Goal: Task Accomplishment & Management: Manage account settings

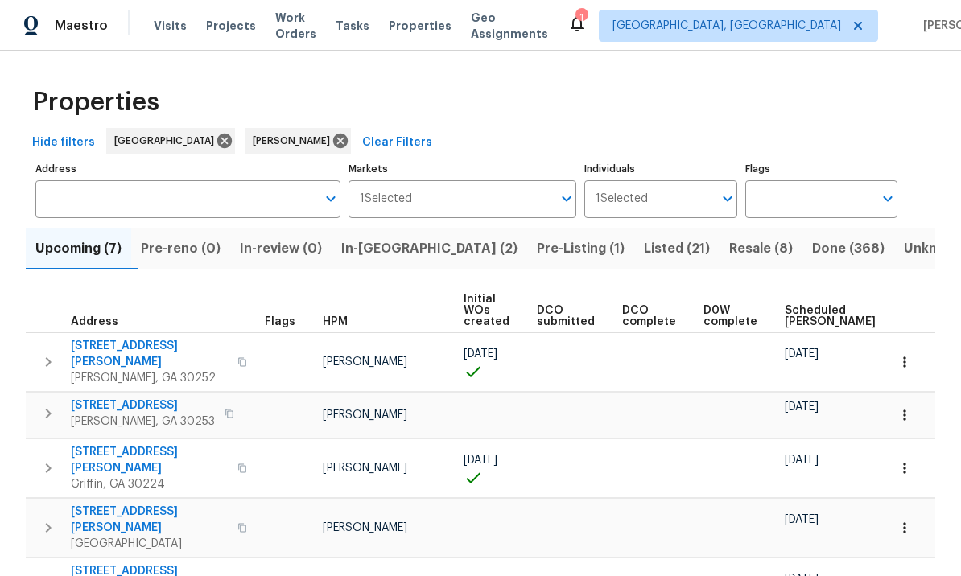
click at [93, 349] on span "111 Harper Rd" at bounding box center [149, 354] width 157 height 32
click at [904, 358] on icon "button" at bounding box center [905, 362] width 16 height 16
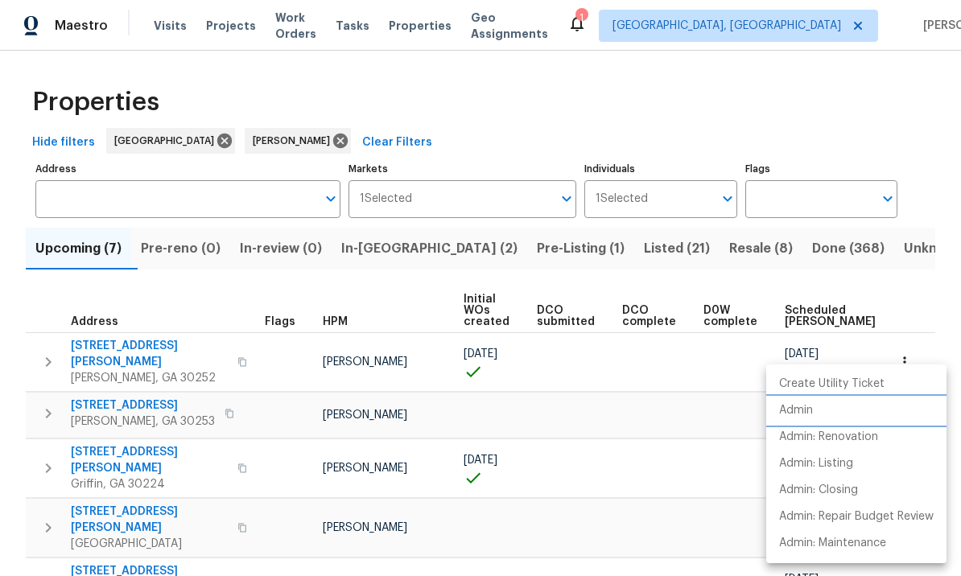
click at [821, 406] on li "Admin" at bounding box center [856, 411] width 180 height 27
click at [712, 414] on div at bounding box center [480, 288] width 961 height 576
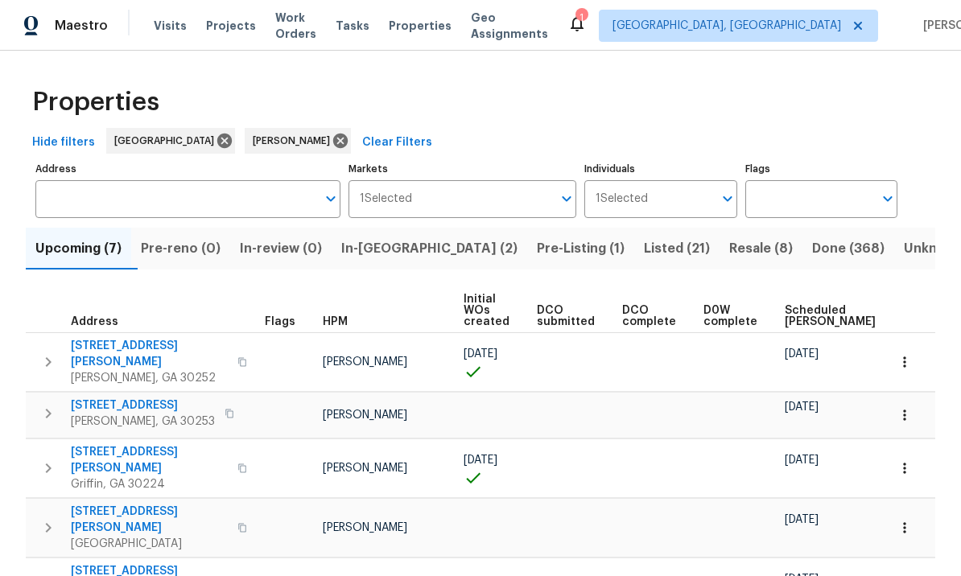
click at [729, 249] on span "Resale (8)" at bounding box center [761, 248] width 64 height 23
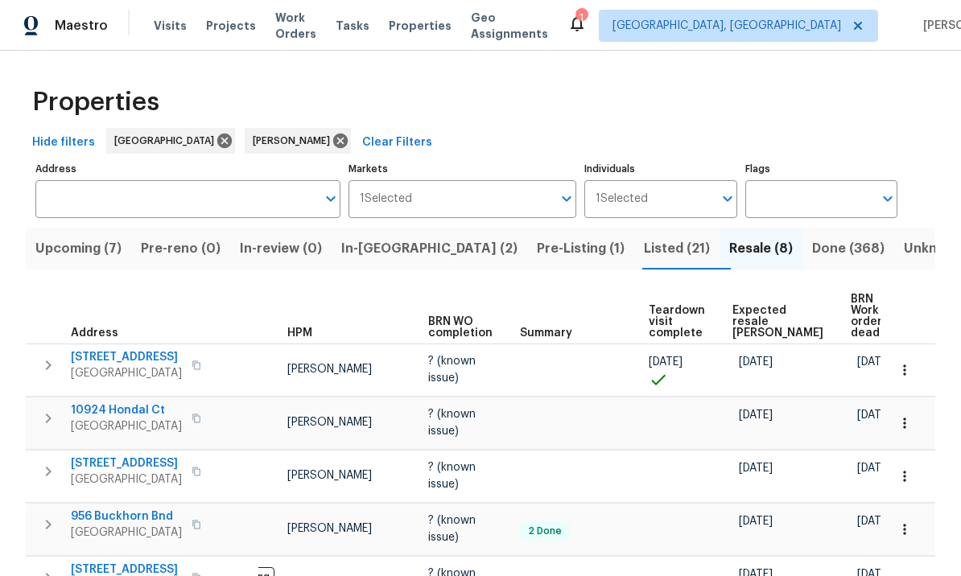
click at [748, 314] on span "Expected resale COE" at bounding box center [778, 322] width 91 height 34
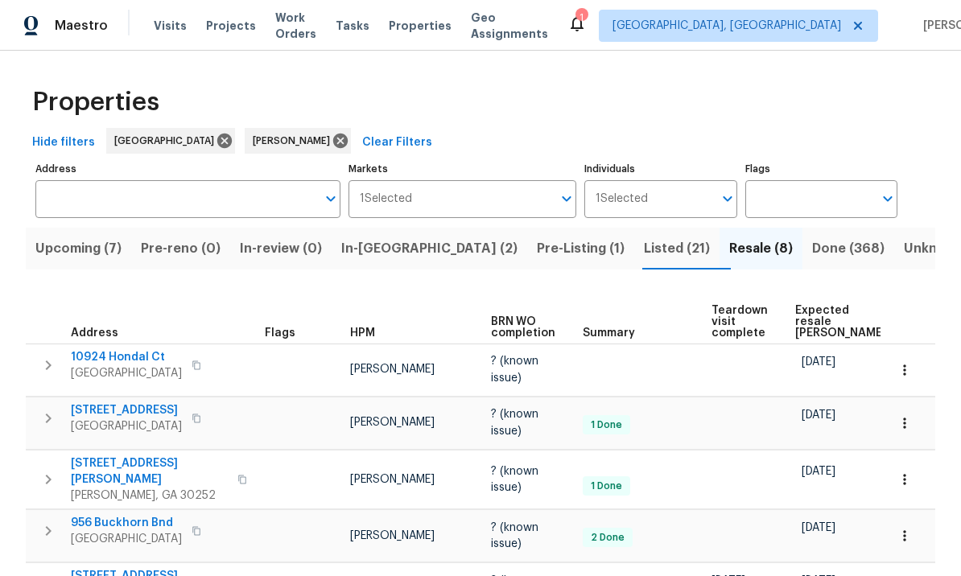
click at [72, 251] on span "Upcoming (7)" at bounding box center [78, 248] width 86 height 23
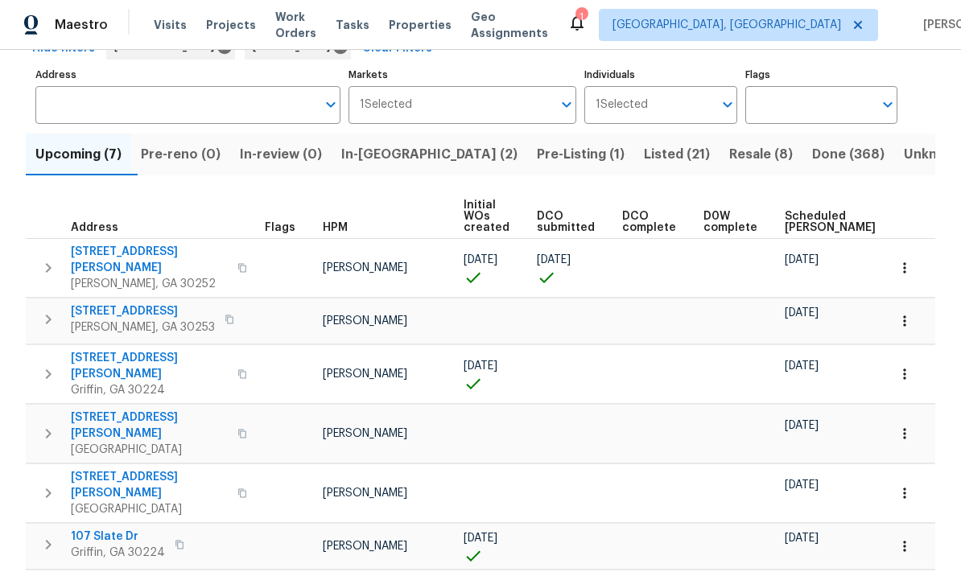
click at [846, 345] on td "08/29/25" at bounding box center [838, 374] width 118 height 59
click at [101, 304] on span "711 Azalea Ave" at bounding box center [143, 312] width 144 height 16
click at [908, 314] on icon "button" at bounding box center [905, 322] width 16 height 16
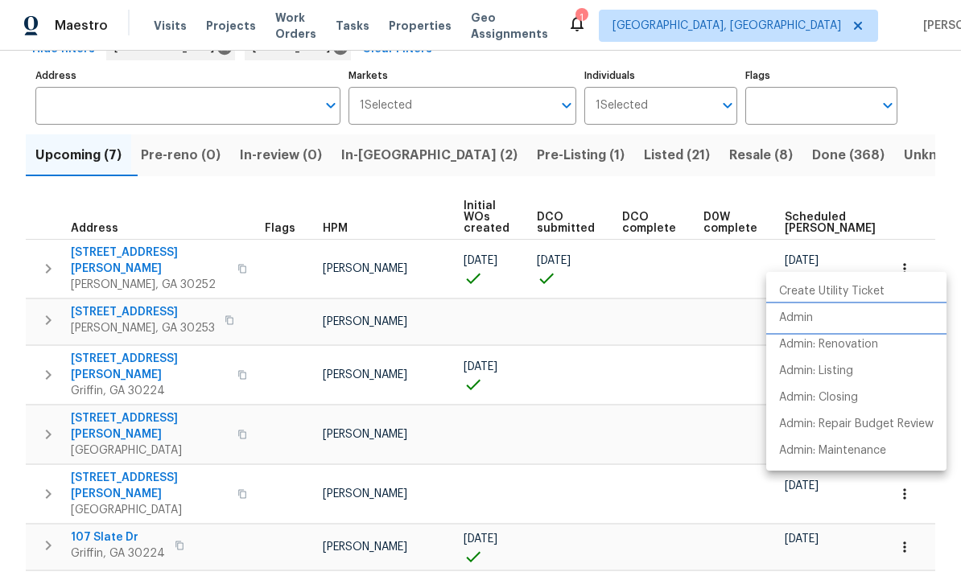
click at [827, 313] on li "Admin" at bounding box center [856, 318] width 180 height 27
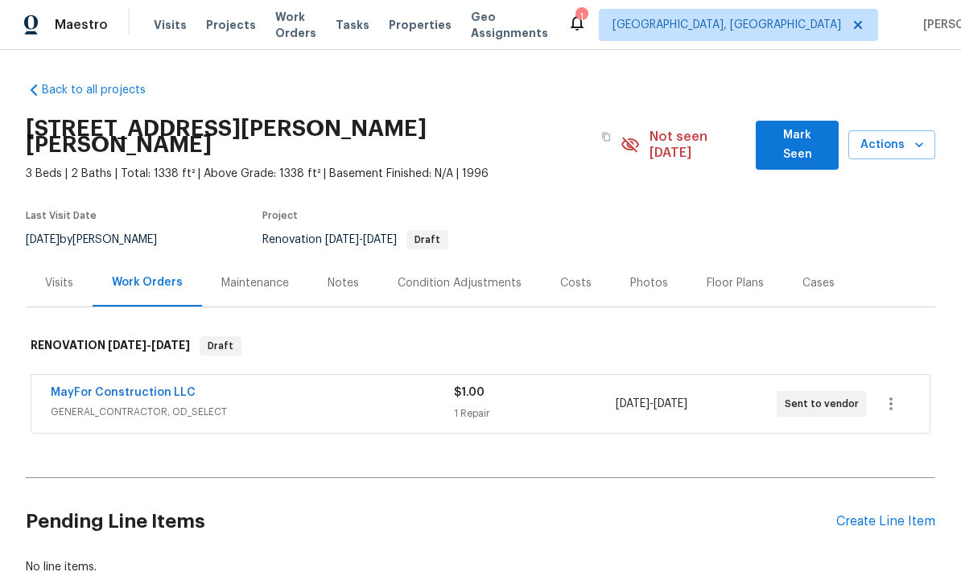
click at [444, 276] on div "Condition Adjustments" at bounding box center [460, 284] width 124 height 16
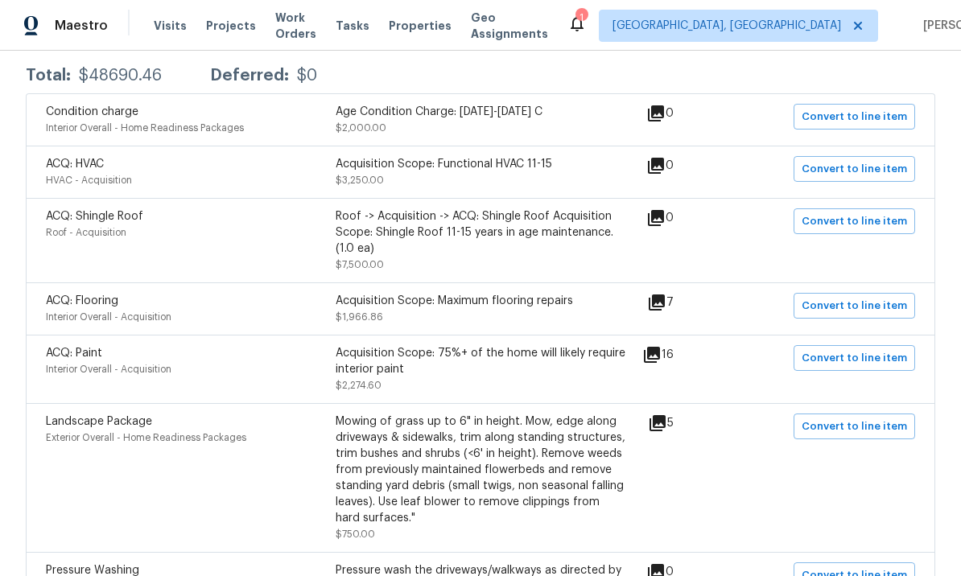
scroll to position [355, 0]
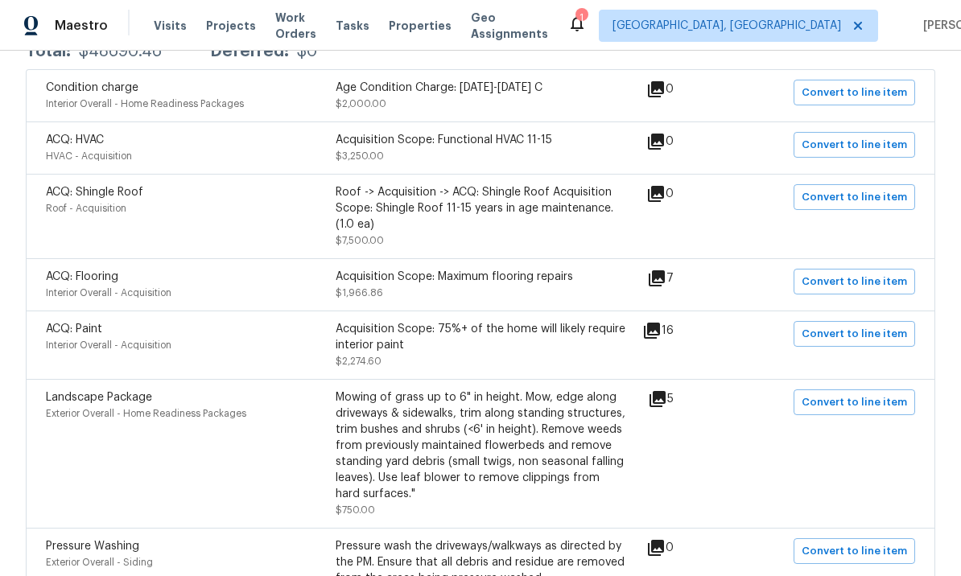
click at [361, 273] on div "Acquisition Scope: Maximum flooring repairs $1,966.86" at bounding box center [481, 285] width 290 height 32
click at [665, 271] on icon at bounding box center [657, 279] width 16 height 16
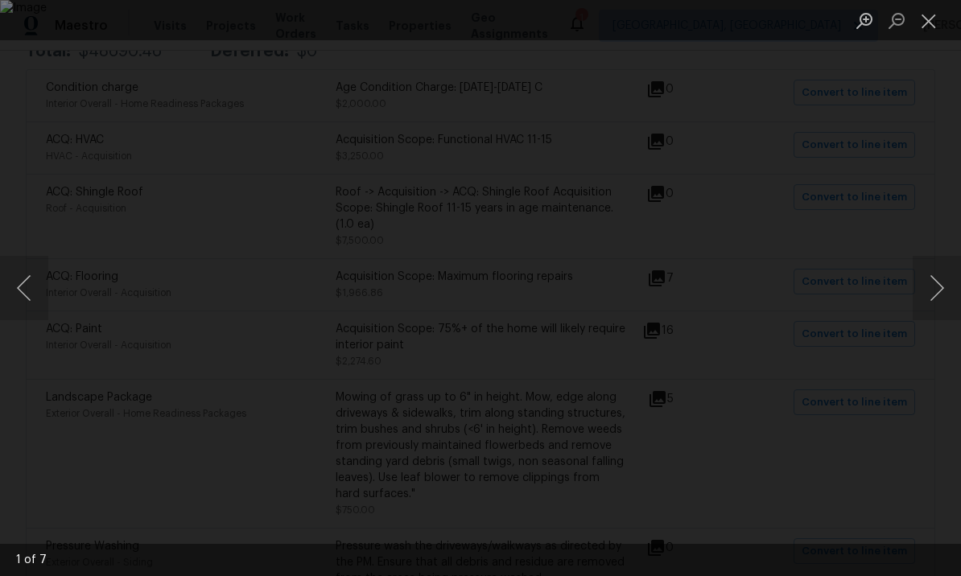
click at [932, 288] on button "Next image" at bounding box center [937, 288] width 48 height 64
click at [941, 295] on button "Next image" at bounding box center [937, 288] width 48 height 64
click at [936, 298] on button "Next image" at bounding box center [937, 288] width 48 height 64
click at [941, 292] on button "Next image" at bounding box center [937, 288] width 48 height 64
click at [936, 294] on button "Next image" at bounding box center [937, 288] width 48 height 64
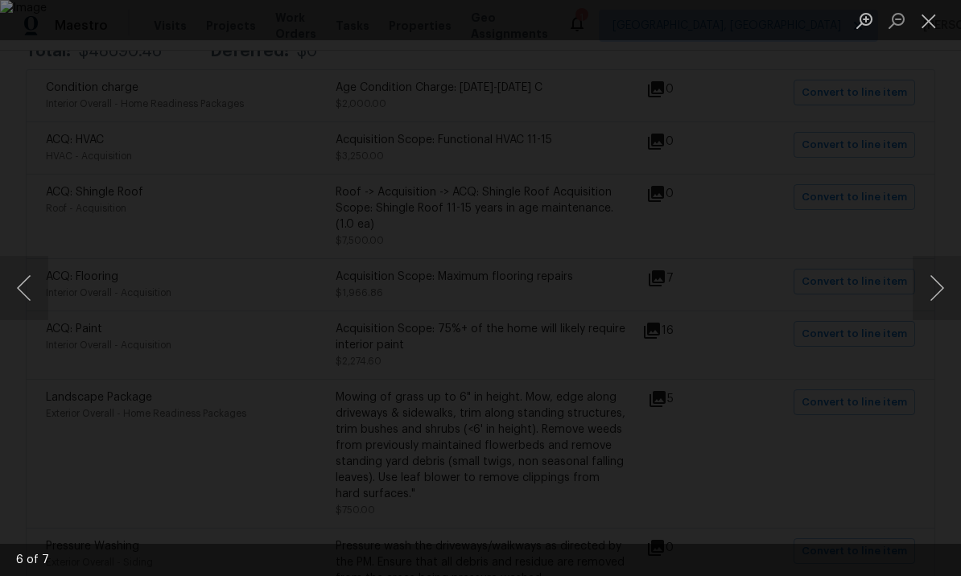
click at [939, 294] on button "Next image" at bounding box center [937, 288] width 48 height 64
click at [940, 287] on button "Next image" at bounding box center [937, 288] width 48 height 64
click at [935, 288] on button "Next image" at bounding box center [937, 288] width 48 height 64
click at [936, 290] on button "Next image" at bounding box center [937, 288] width 48 height 64
click at [932, 292] on button "Next image" at bounding box center [937, 288] width 48 height 64
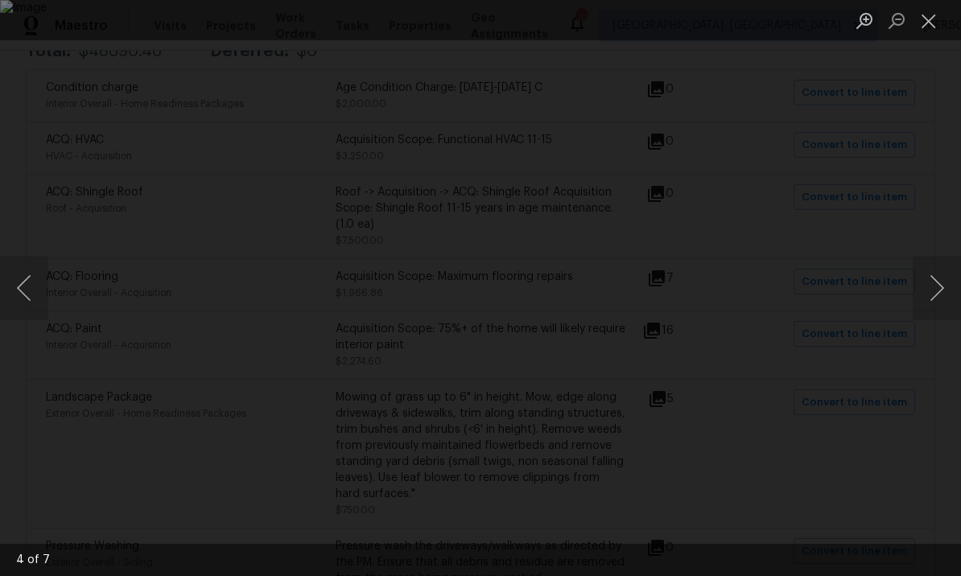
click at [931, 23] on button "Close lightbox" at bounding box center [929, 20] width 32 height 28
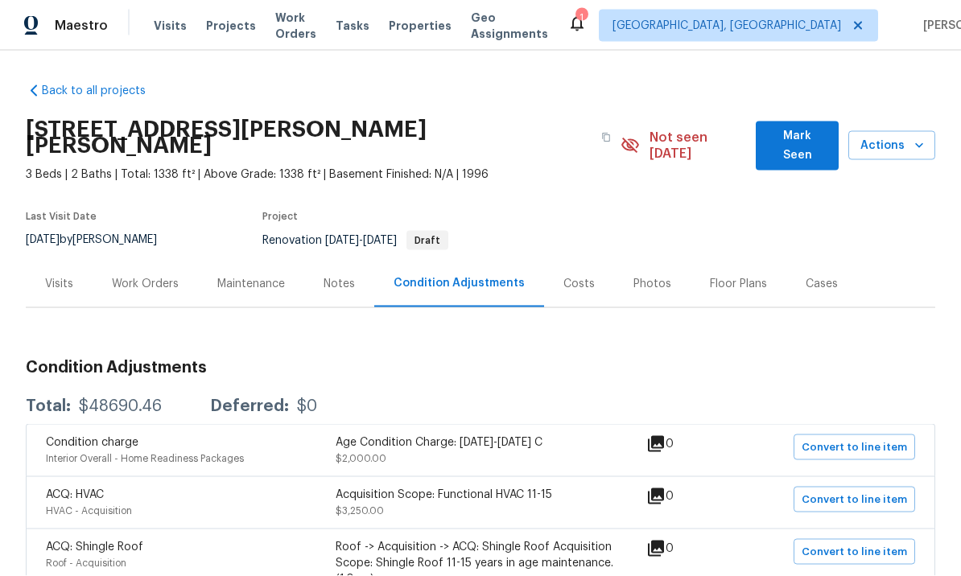
scroll to position [1, 0]
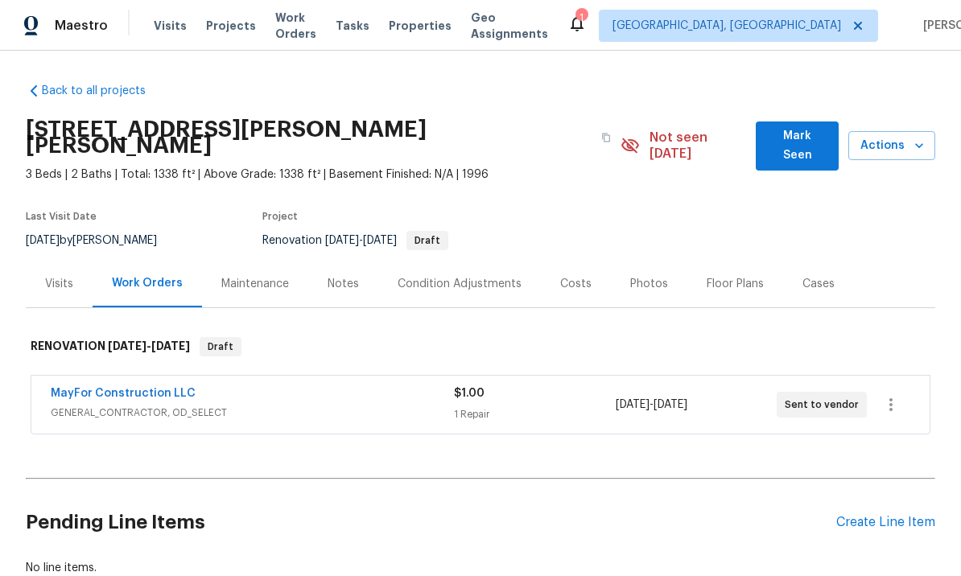
click at [568, 276] on div "Costs" at bounding box center [575, 284] width 31 height 16
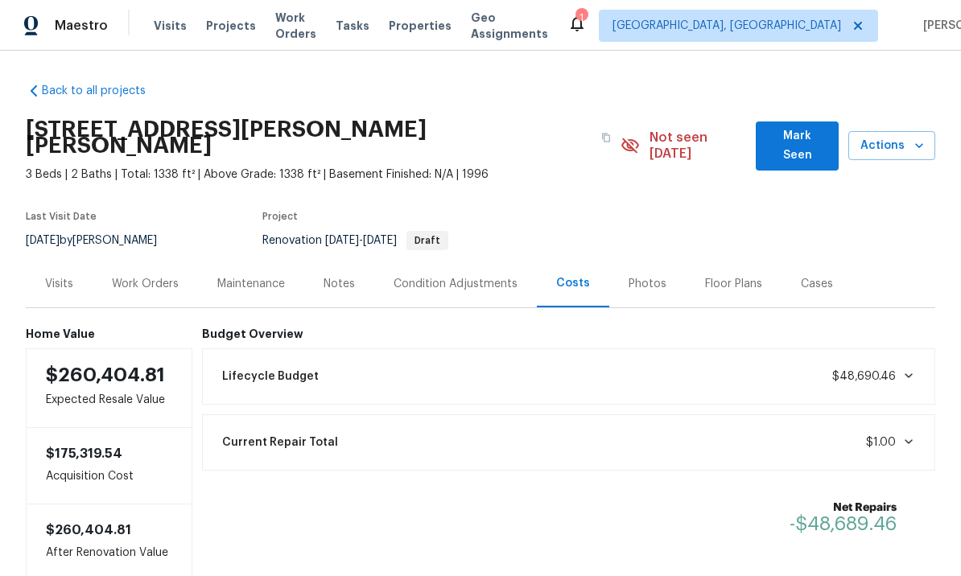
click at [423, 276] on div "Condition Adjustments" at bounding box center [456, 284] width 124 height 16
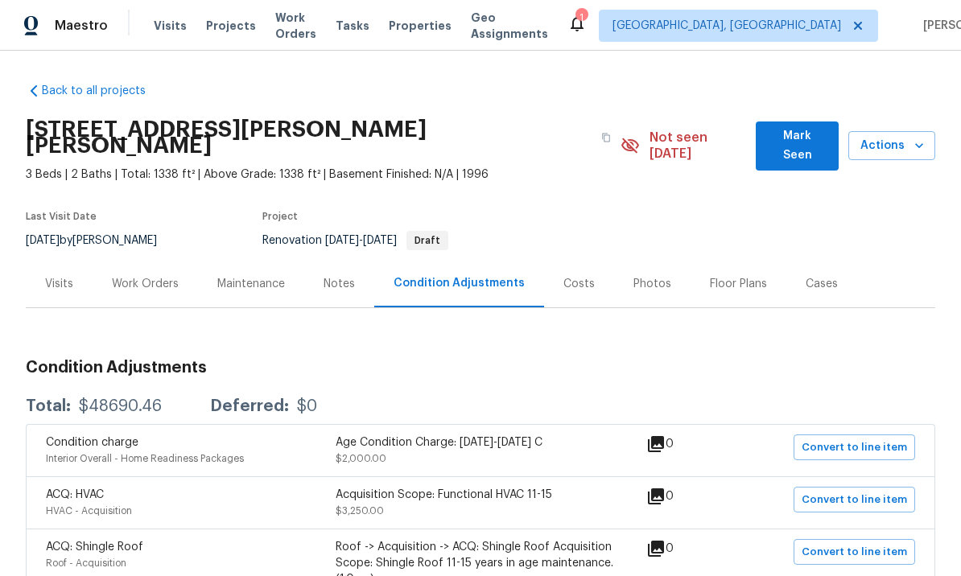
click at [240, 260] on div "Maintenance" at bounding box center [251, 283] width 106 height 47
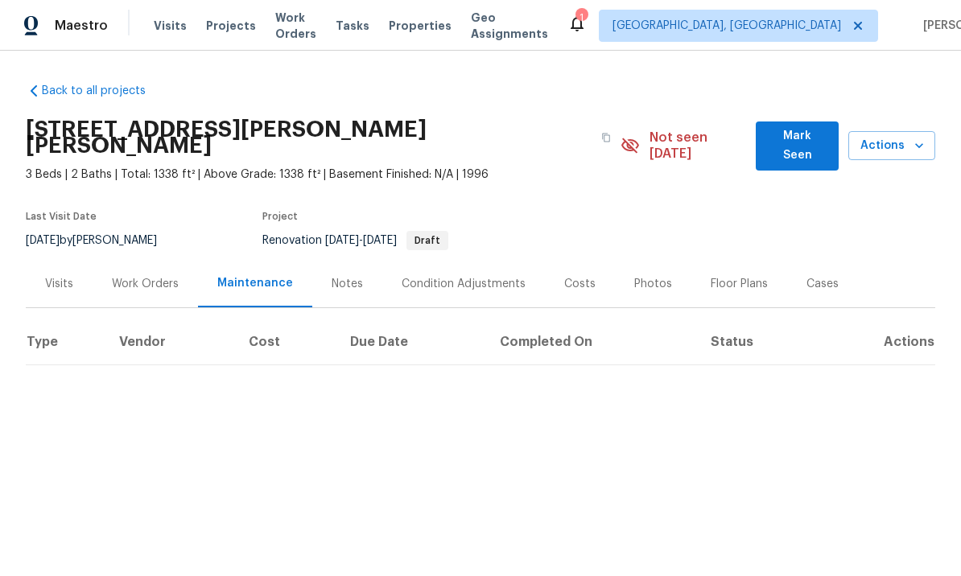
click at [332, 276] on div "Notes" at bounding box center [347, 284] width 31 height 16
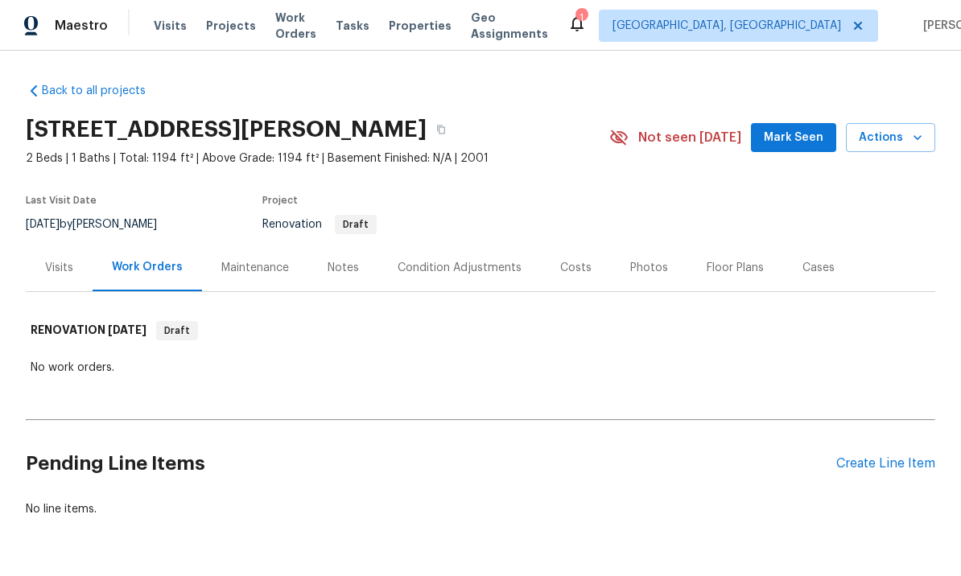
click at [483, 273] on div "Condition Adjustments" at bounding box center [460, 268] width 124 height 16
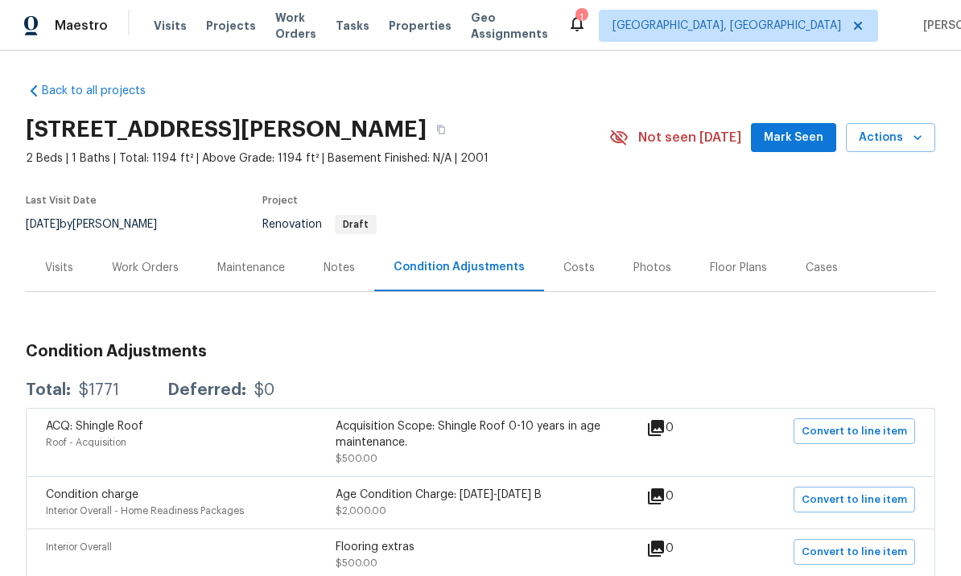
click at [803, 142] on span "Mark Seen" at bounding box center [794, 138] width 60 height 20
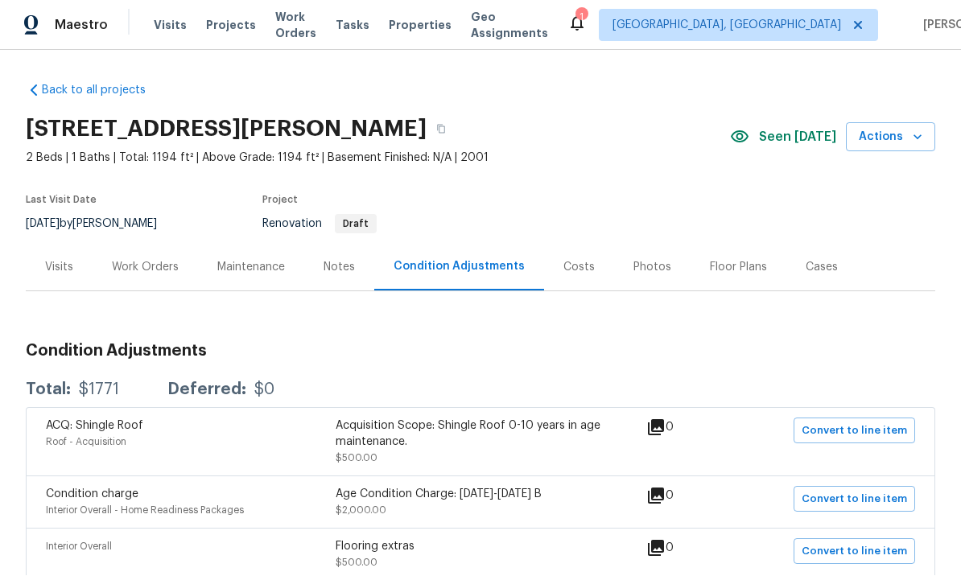
click at [564, 260] on div "Costs" at bounding box center [579, 268] width 31 height 16
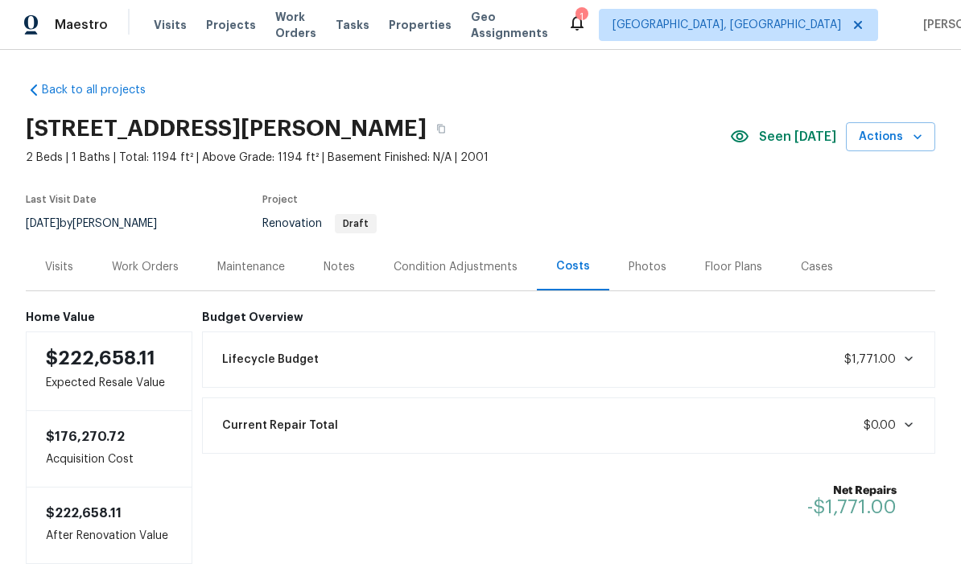
click at [342, 260] on div "Notes" at bounding box center [339, 268] width 31 height 16
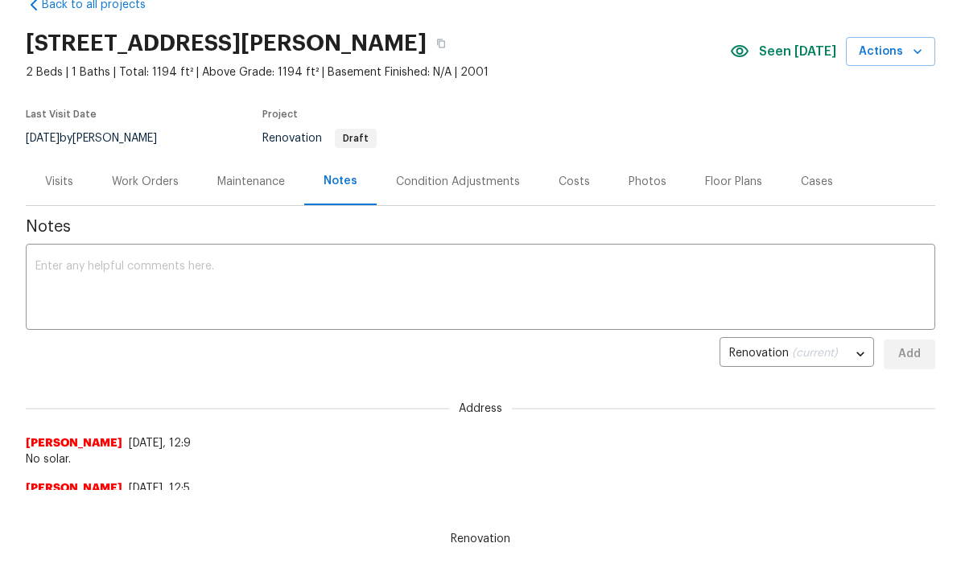
click at [131, 170] on div "Work Orders" at bounding box center [145, 181] width 105 height 47
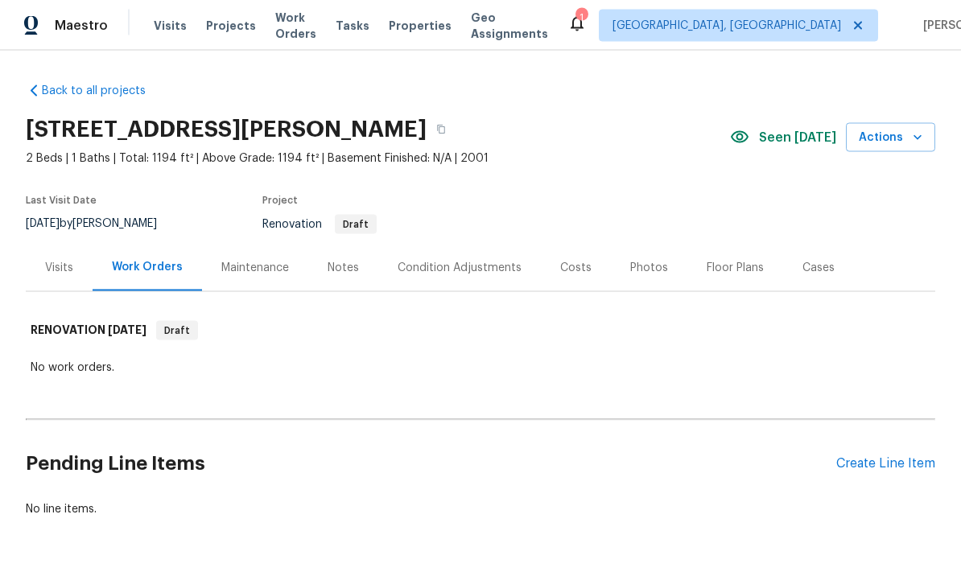
scroll to position [50, 0]
click at [58, 244] on div "Visits" at bounding box center [59, 267] width 67 height 47
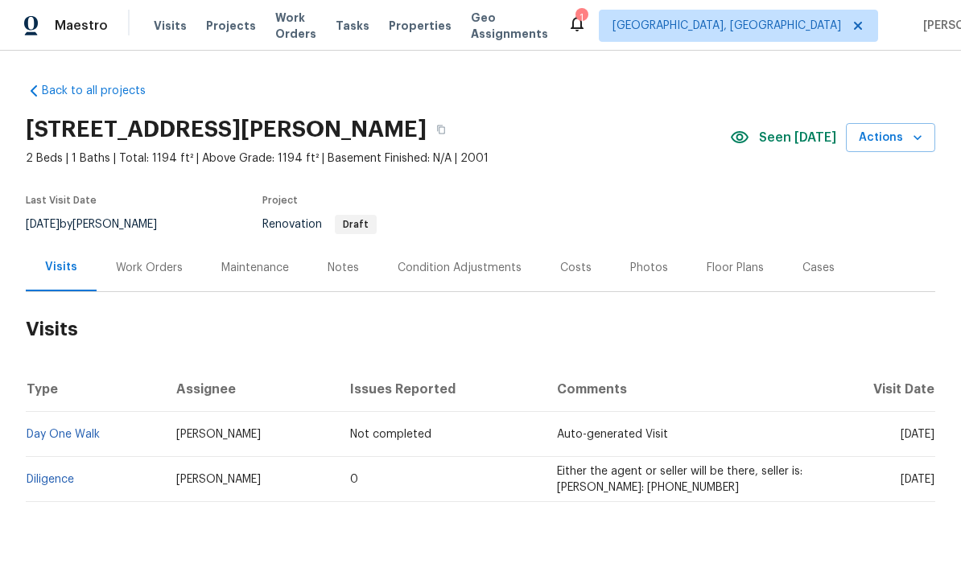
click at [884, 244] on div "Visits Work Orders Maintenance Notes Condition Adjustments Costs Photos Floor P…" at bounding box center [481, 268] width 910 height 48
click at [729, 265] on div "Floor Plans" at bounding box center [735, 268] width 57 height 16
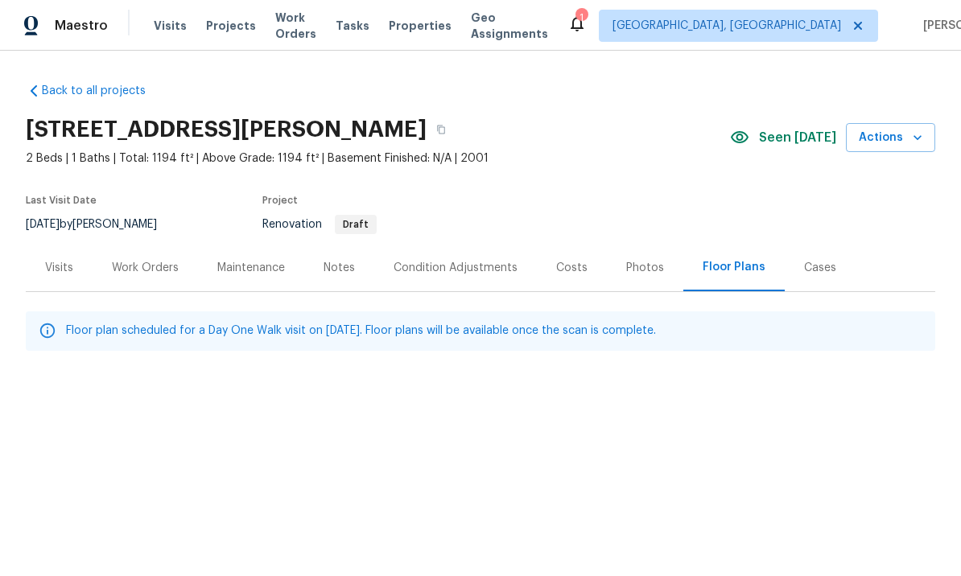
click at [638, 268] on div "Photos" at bounding box center [645, 268] width 38 height 16
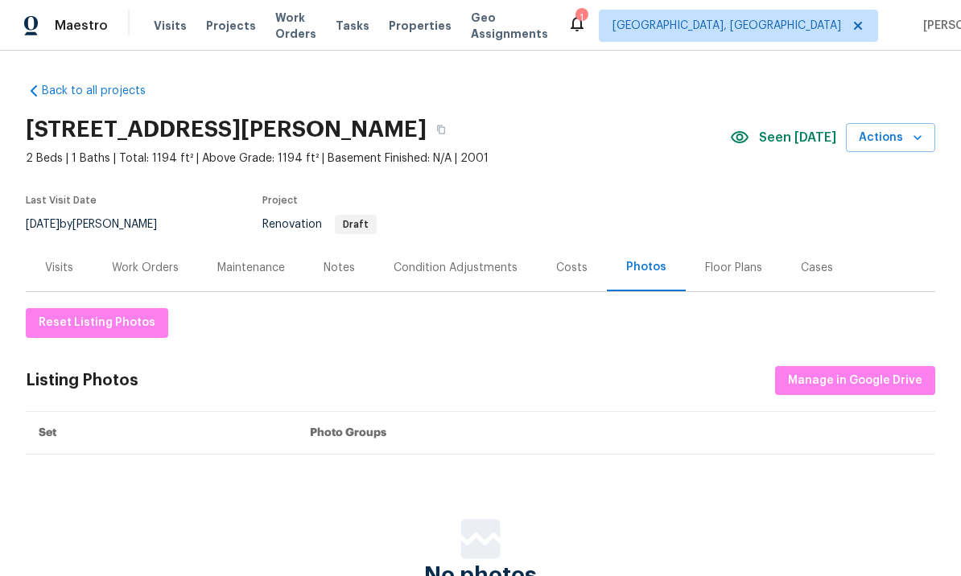
click at [571, 271] on div "Costs" at bounding box center [571, 268] width 31 height 16
